Goal: Information Seeking & Learning: Learn about a topic

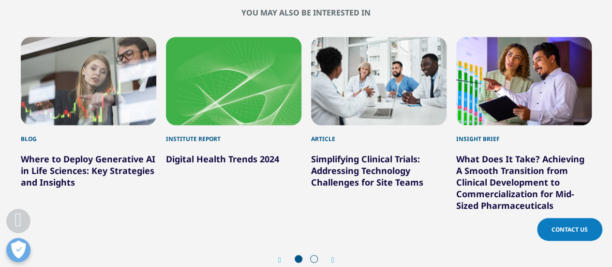
scroll to position [726, 0]
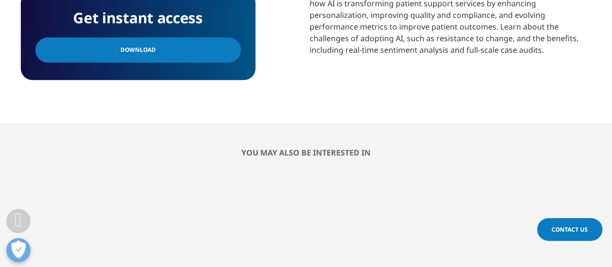
scroll to position [581, 0]
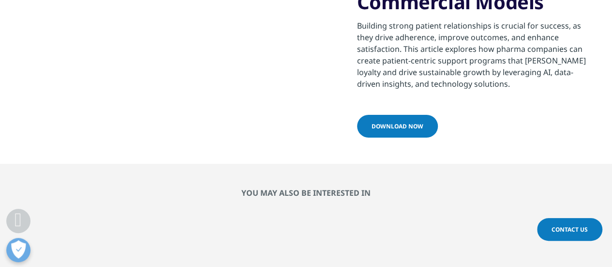
scroll to position [1839, 0]
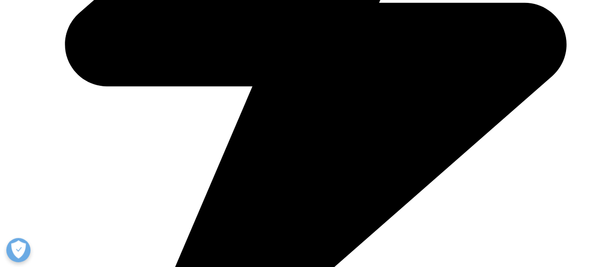
scroll to position [2948, 0]
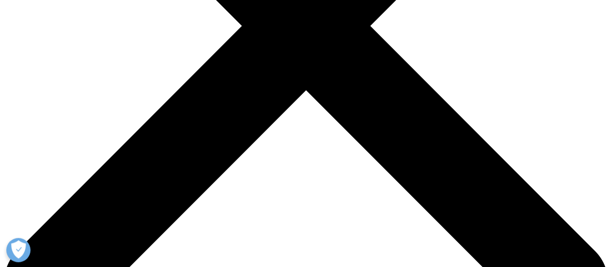
scroll to position [291, 0]
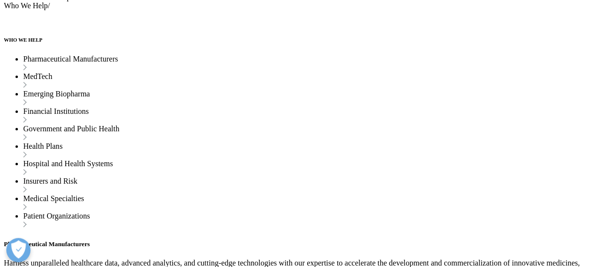
scroll to position [2227, 0]
